Goal: Share content: Share content

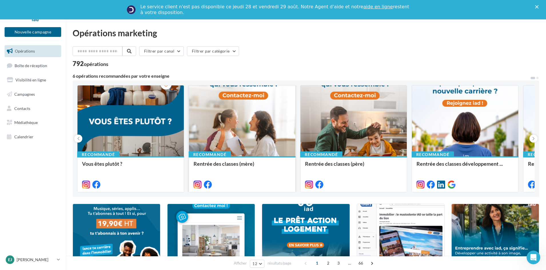
click at [223, 167] on div "Rentrée des classes (mère)" at bounding box center [242, 166] width 97 height 11
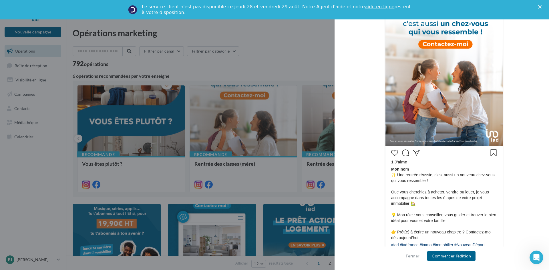
scroll to position [143, 0]
click at [201, 137] on div at bounding box center [274, 135] width 549 height 270
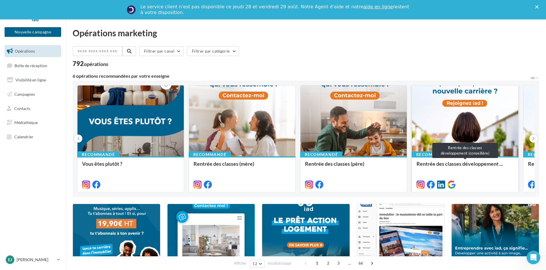
click at [445, 164] on span "Rentrée des classes développement ..." at bounding box center [460, 164] width 86 height 6
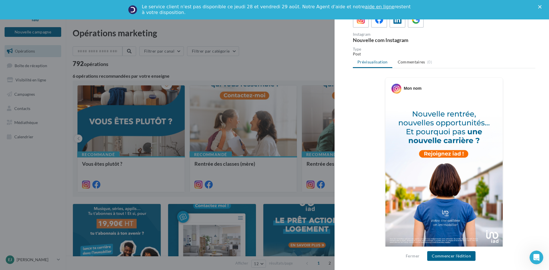
scroll to position [175, 0]
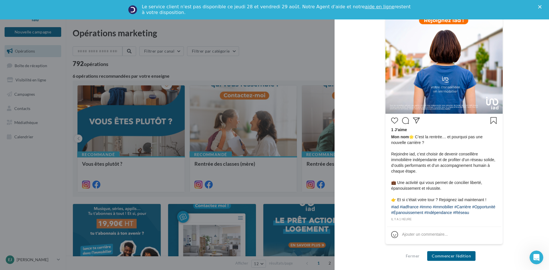
click at [216, 154] on div at bounding box center [274, 135] width 549 height 270
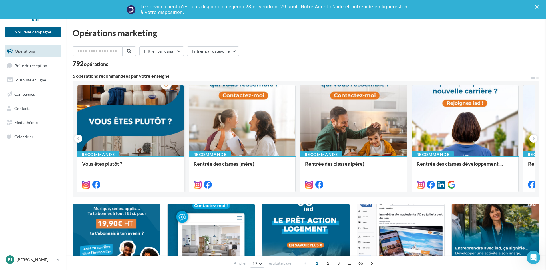
click at [100, 125] on div at bounding box center [131, 122] width 106 height 72
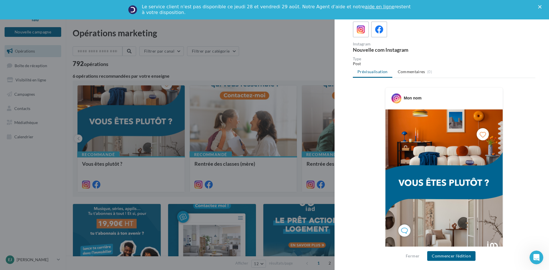
scroll to position [29, 0]
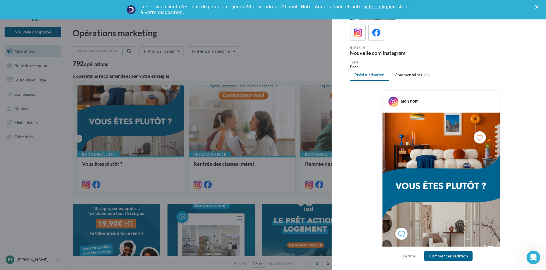
click at [236, 168] on div at bounding box center [273, 135] width 546 height 270
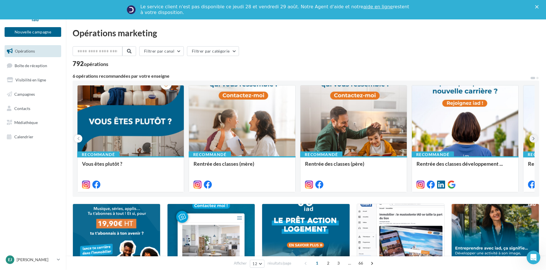
click at [536, 140] on button at bounding box center [534, 139] width 8 height 8
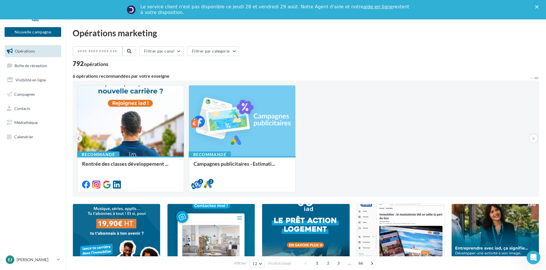
click at [81, 137] on button at bounding box center [78, 139] width 8 height 8
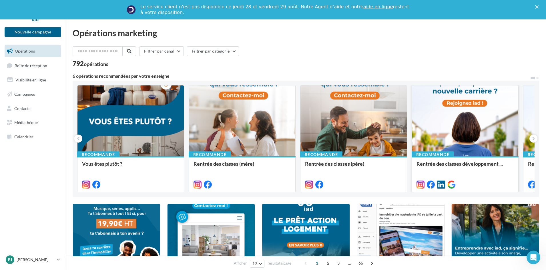
click at [470, 130] on div at bounding box center [465, 122] width 106 height 72
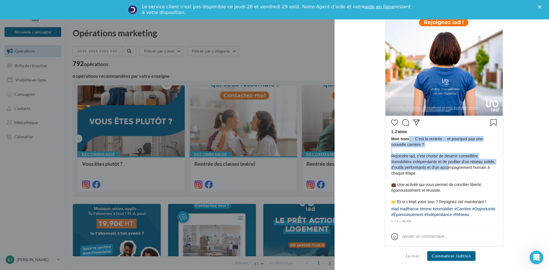
scroll to position [175, 0]
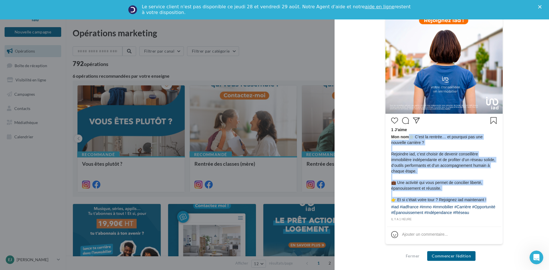
drag, startPoint x: 409, startPoint y: 140, endPoint x: 488, endPoint y: 204, distance: 101.1
click at [488, 204] on div "Mon nom 🌟 C’est la rentrée… et pourquoi pas une nouvelle carrière ? Rejoindre i…" at bounding box center [444, 169] width 106 height 70
copy span "🌟 C’est la rentrée… et pourquoi pas une nouvelle carrière ? Rejoindre iad, c’es…"
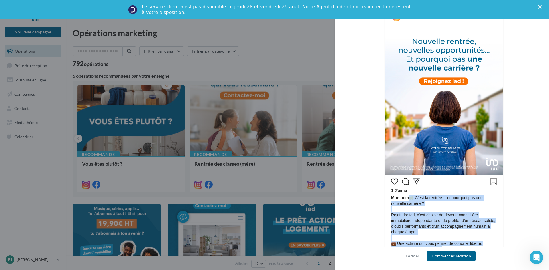
scroll to position [114, 0]
